Goal: Task Accomplishment & Management: Manage account settings

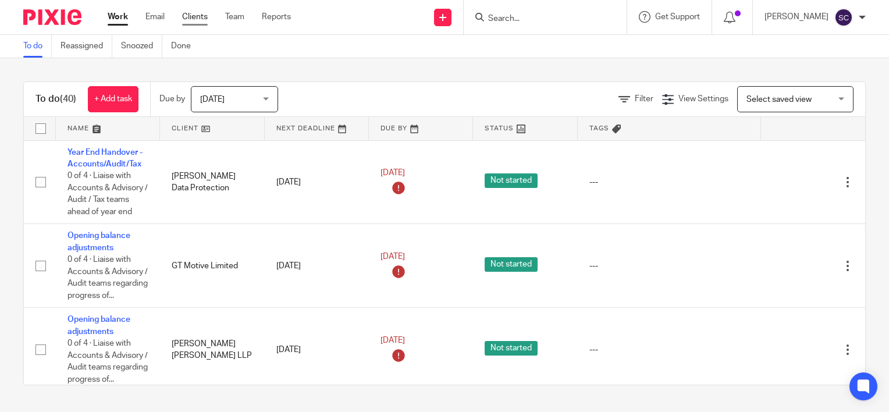
click at [201, 19] on link "Clients" at bounding box center [195, 17] width 26 height 12
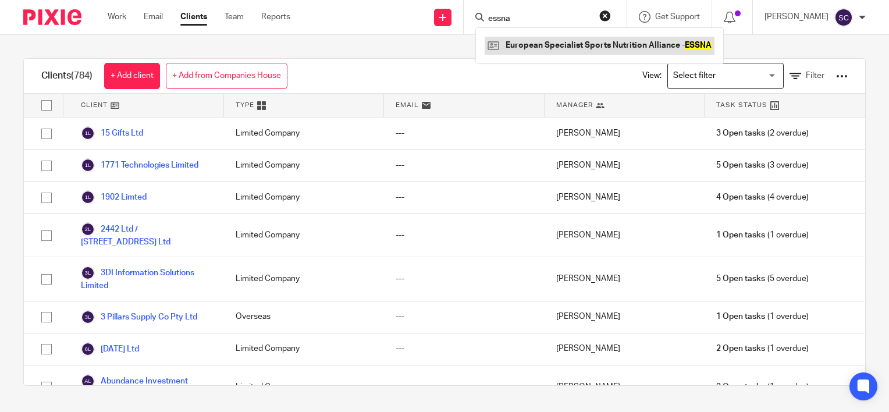
type input "essna"
click at [533, 47] on link at bounding box center [600, 45] width 230 height 17
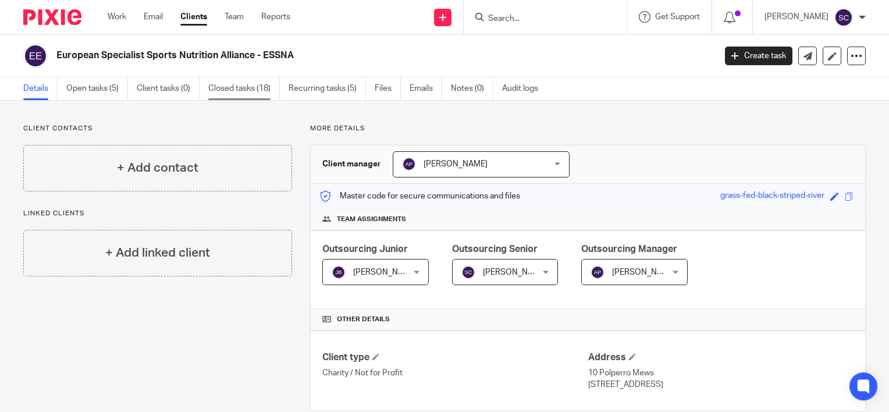
click at [249, 96] on link "Closed tasks (18)" at bounding box center [244, 88] width 72 height 23
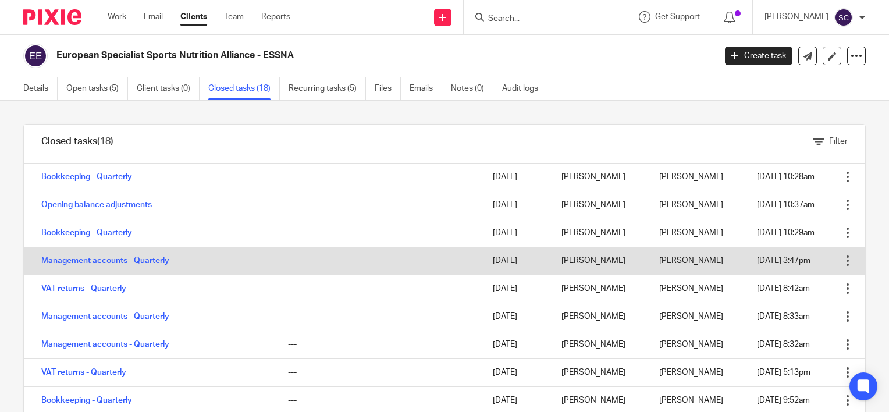
scroll to position [191, 0]
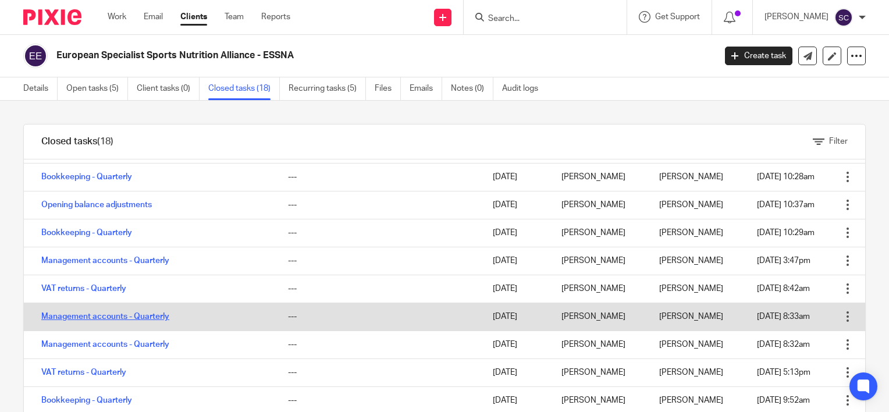
click at [151, 317] on link "Management accounts - Quarterly" at bounding box center [105, 317] width 128 height 8
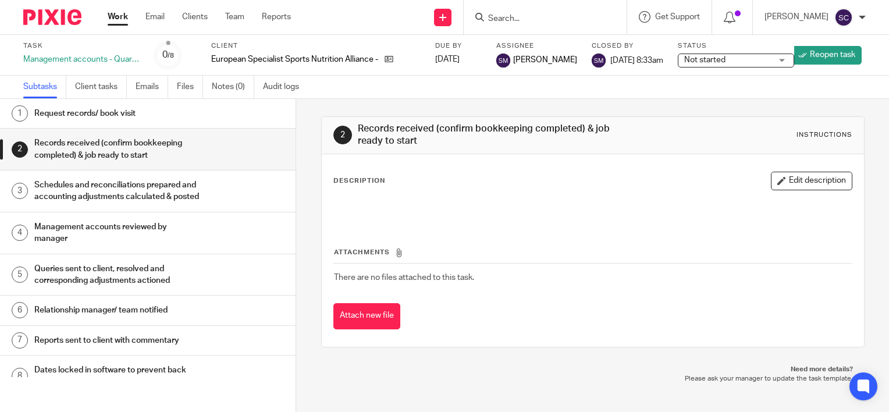
click at [149, 237] on h1 "Management accounts reviewed by manager" at bounding box center [117, 233] width 166 height 30
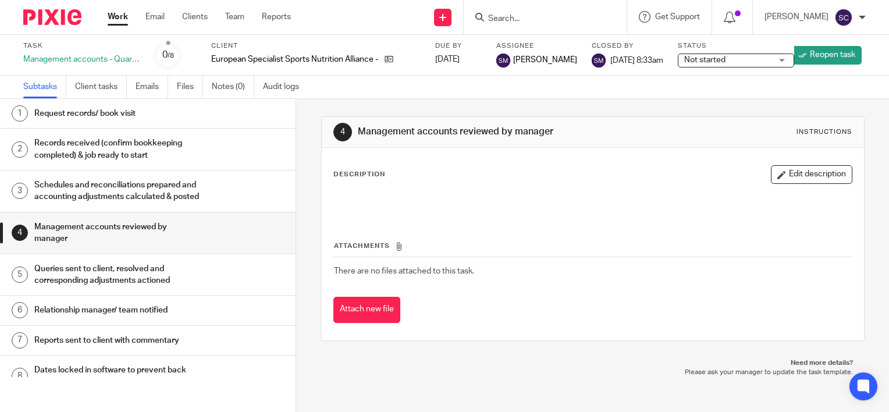
click at [117, 14] on link "Work" at bounding box center [118, 17] width 20 height 12
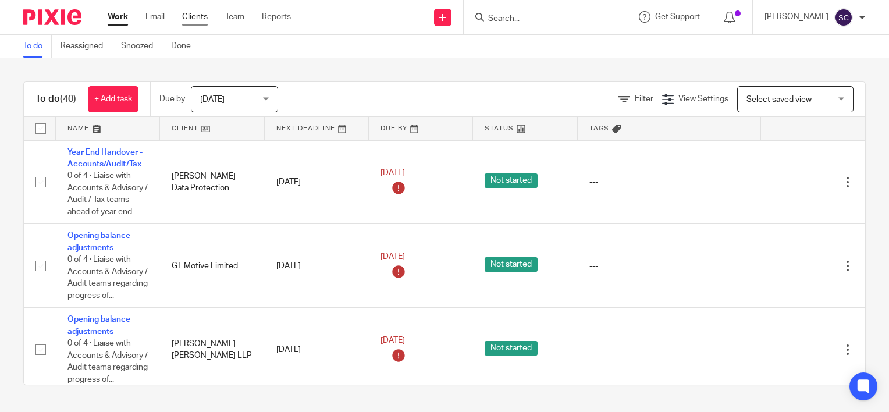
click at [194, 16] on link "Clients" at bounding box center [195, 17] width 26 height 12
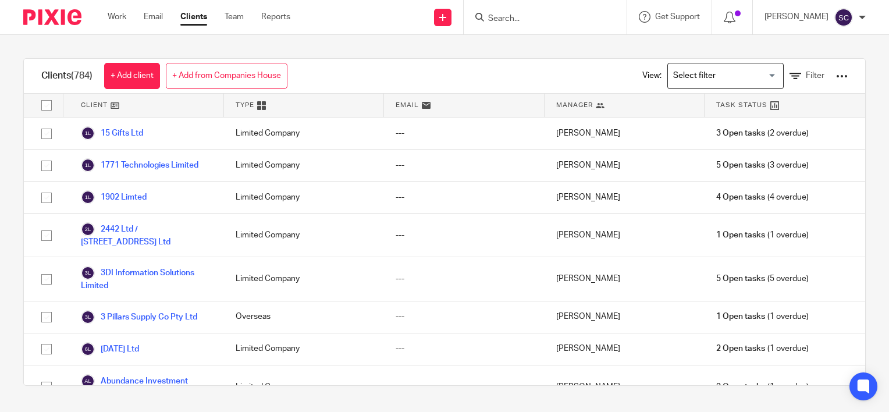
click at [510, 17] on input "Search" at bounding box center [539, 19] width 105 height 10
type input "essna"
click at [551, 44] on link at bounding box center [600, 45] width 230 height 17
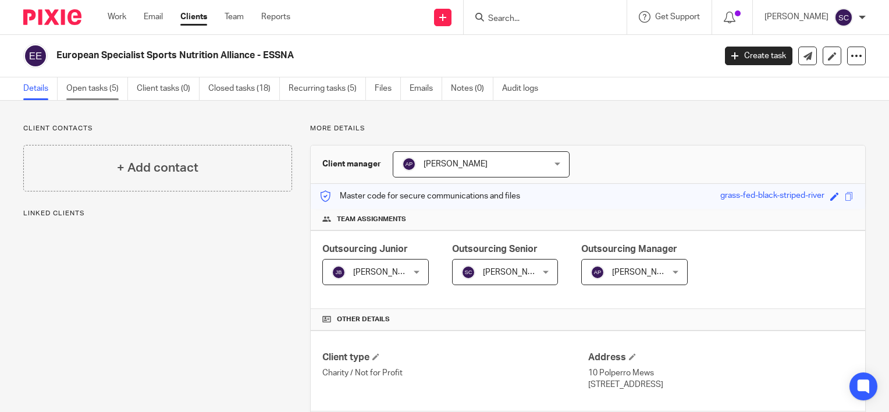
click at [105, 84] on link "Open tasks (5)" at bounding box center [97, 88] width 62 height 23
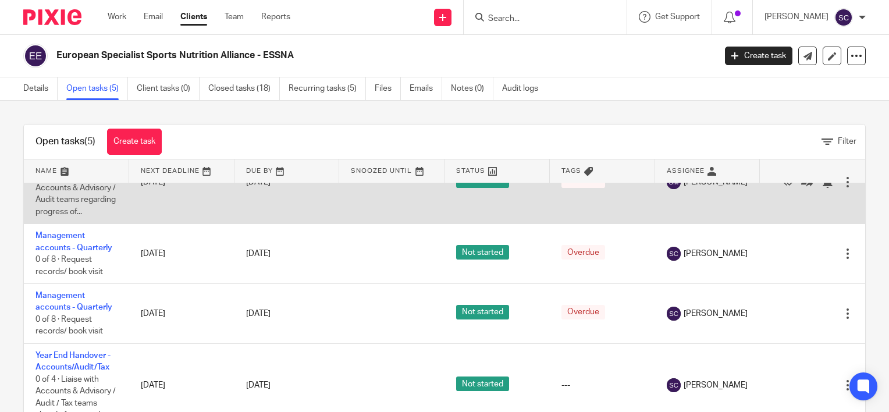
scroll to position [141, 0]
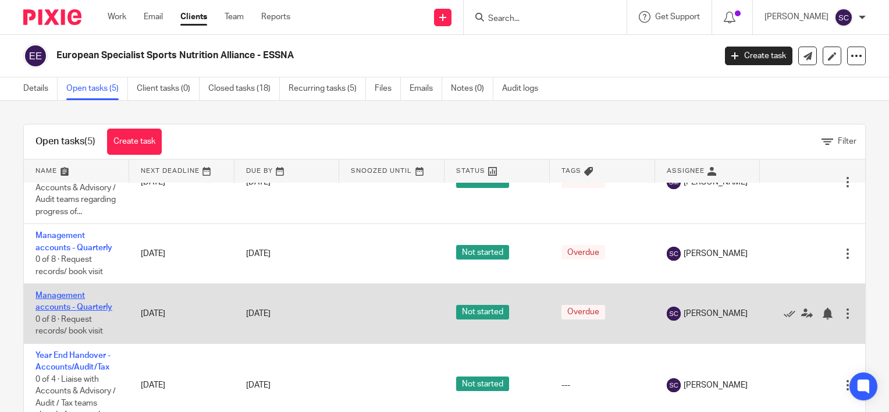
click at [74, 306] on link "Management accounts - Quarterly" at bounding box center [73, 302] width 77 height 20
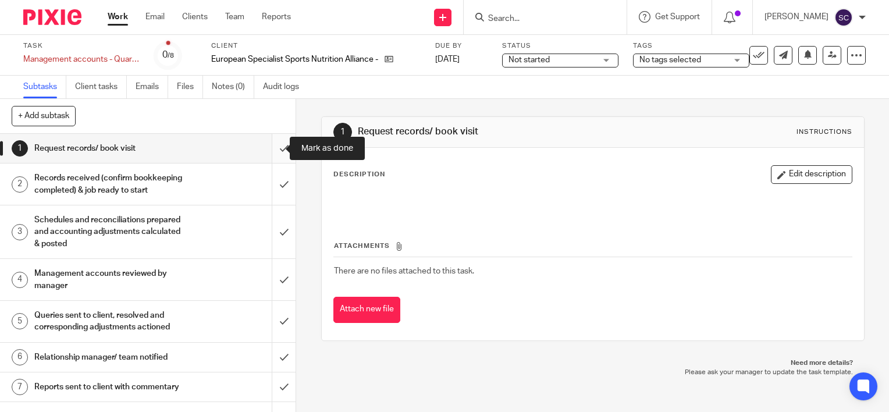
click at [274, 151] on input "submit" at bounding box center [148, 148] width 296 height 29
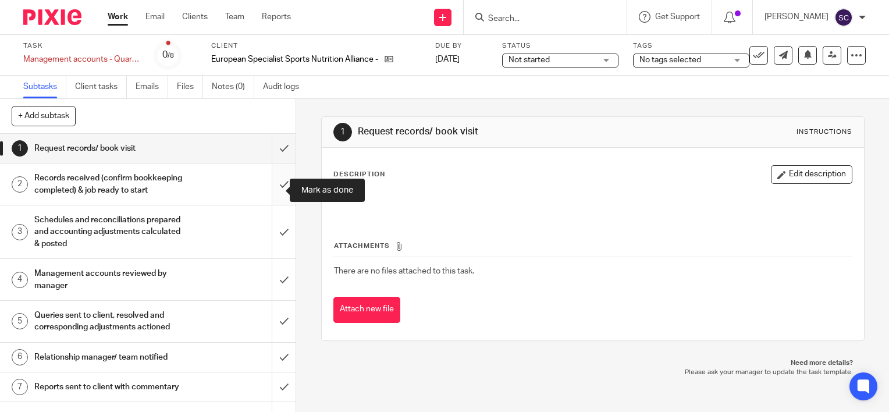
click at [277, 186] on input "submit" at bounding box center [148, 184] width 296 height 41
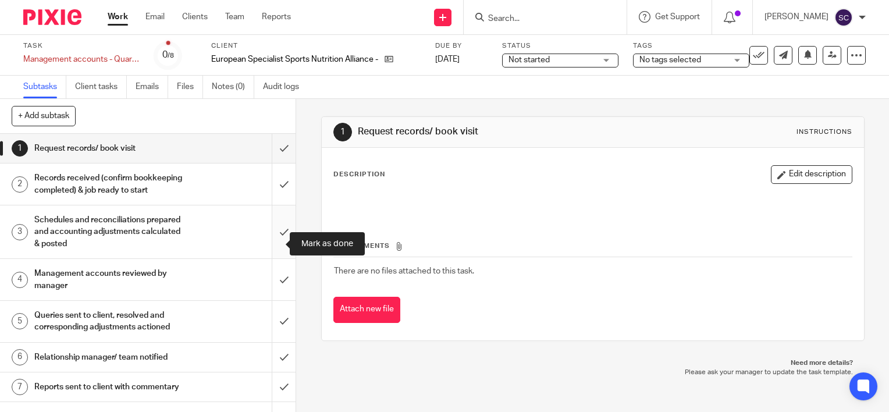
click at [276, 247] on input "submit" at bounding box center [148, 231] width 296 height 53
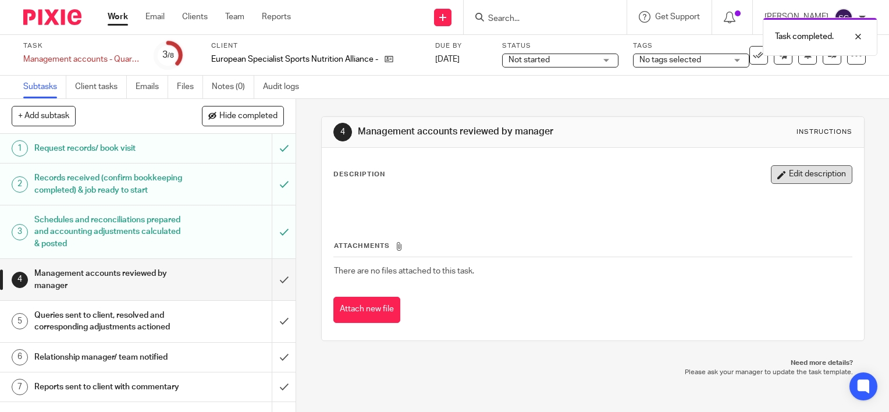
click at [775, 179] on button "Edit description" at bounding box center [811, 174] width 81 height 19
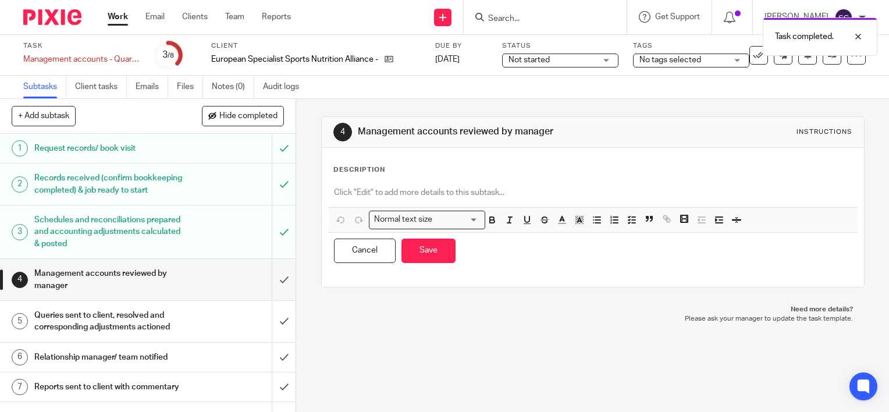
click at [507, 192] on p at bounding box center [593, 193] width 518 height 12
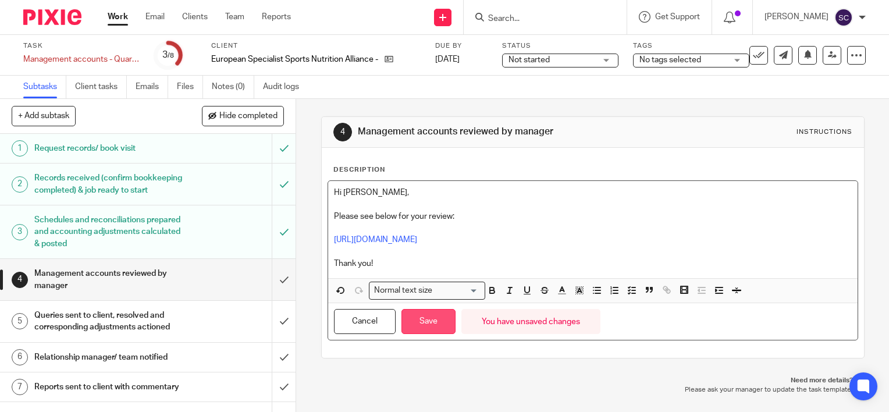
click at [427, 328] on button "Save" at bounding box center [429, 321] width 54 height 25
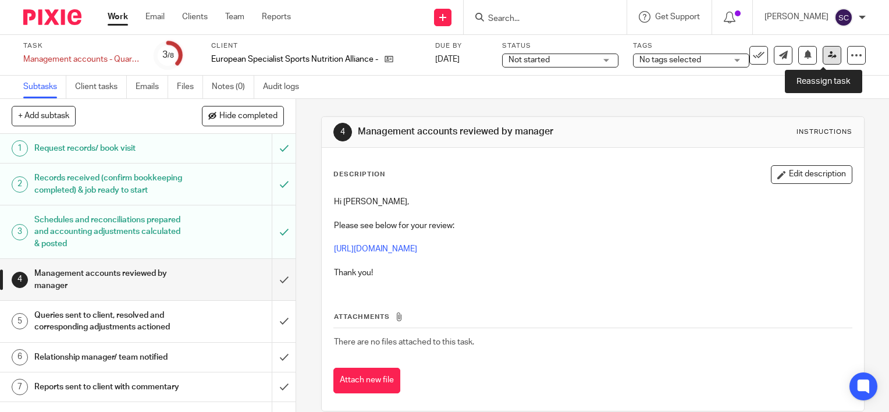
click at [828, 54] on icon at bounding box center [832, 55] width 9 height 9
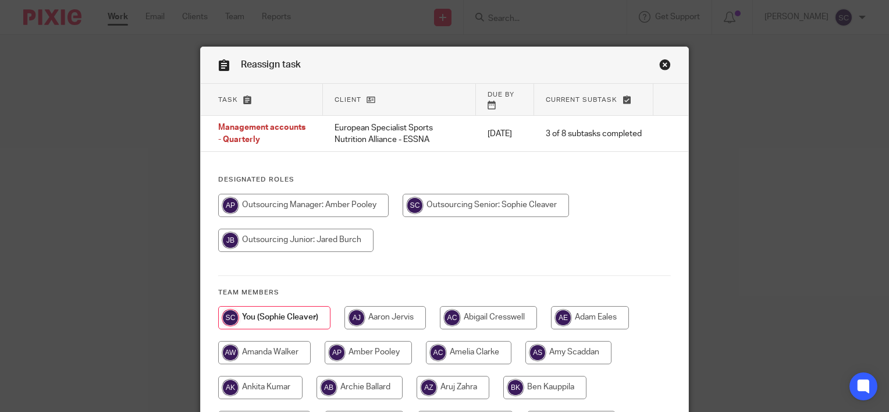
click at [370, 194] on input "radio" at bounding box center [303, 205] width 171 height 23
radio input "true"
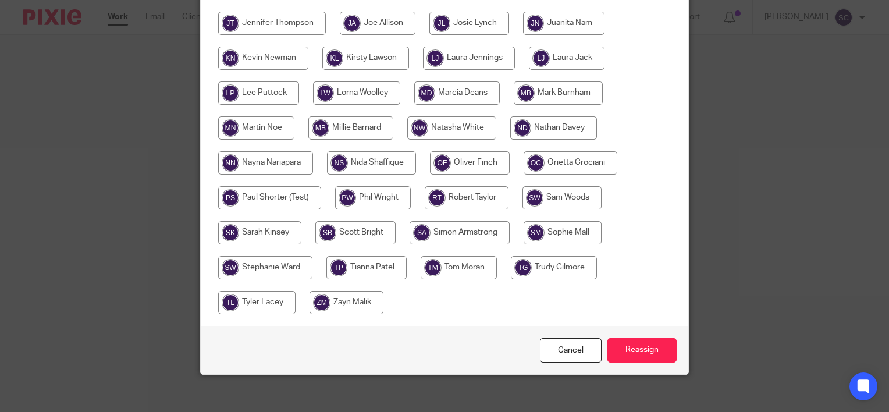
scroll to position [573, 0]
click at [647, 342] on input "Reassign" at bounding box center [642, 351] width 69 height 25
